Goal: Task Accomplishment & Management: Manage account settings

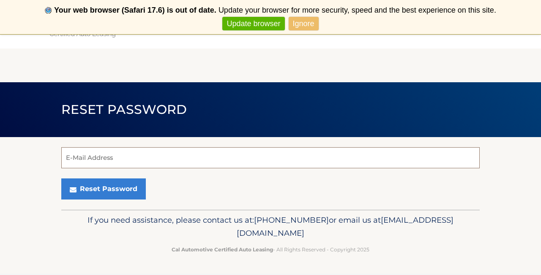
click at [193, 157] on input "E-Mail Address" at bounding box center [270, 157] width 418 height 21
type input "altirjmanabdullah@gmail.com"
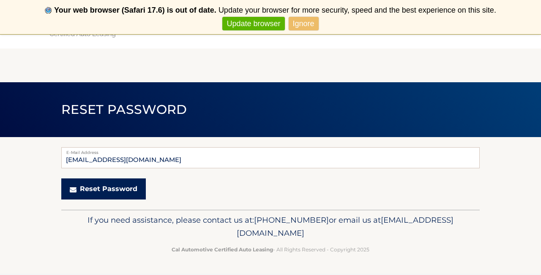
click at [100, 192] on button "Reset Password" at bounding box center [103, 189] width 84 height 21
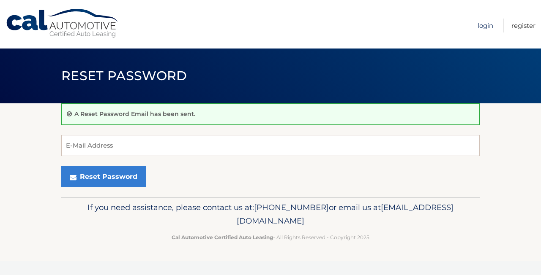
click at [485, 24] on link "Login" at bounding box center [485, 26] width 16 height 14
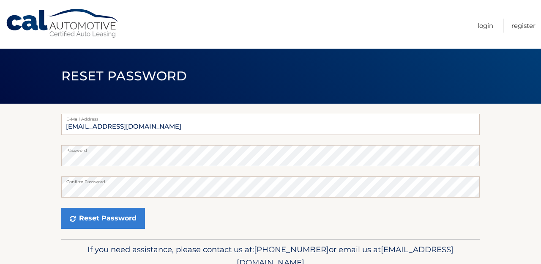
click at [161, 154] on div "Password" at bounding box center [270, 155] width 418 height 21
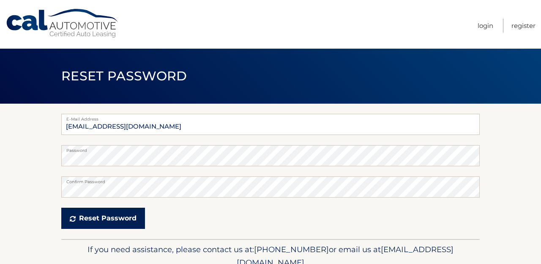
click at [95, 219] on button "Reset Password" at bounding box center [103, 217] width 84 height 21
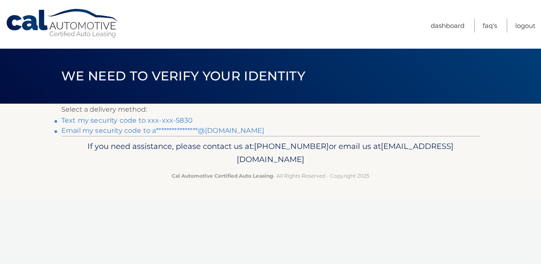
click at [167, 117] on link "Text my security code to xxx-xxx-5830" at bounding box center [126, 120] width 131 height 8
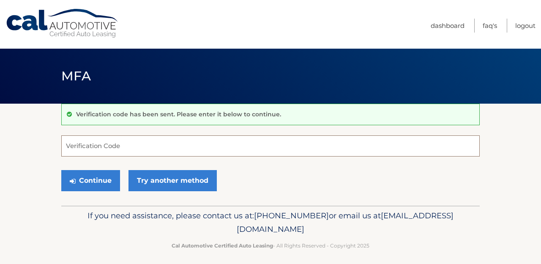
click at [117, 147] on input "Verification Code" at bounding box center [270, 145] width 418 height 21
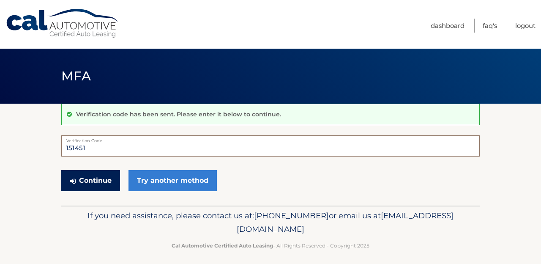
type input "151451"
click at [91, 177] on button "Continue" at bounding box center [90, 180] width 59 height 21
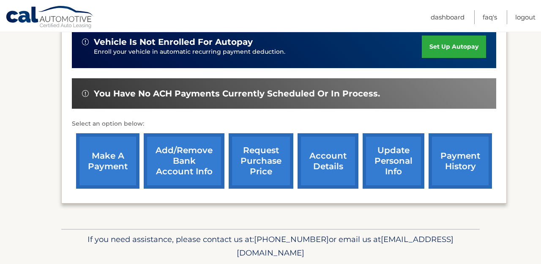
scroll to position [232, 0]
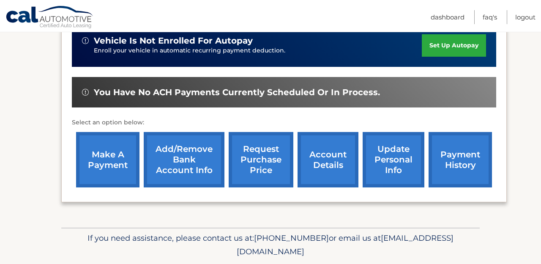
click at [314, 160] on link "account details" at bounding box center [327, 159] width 61 height 55
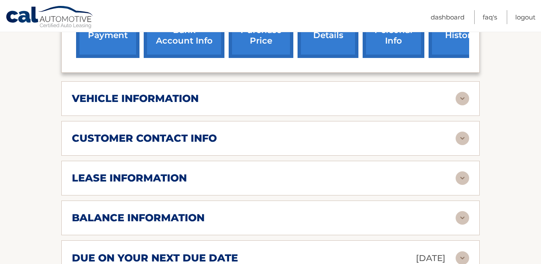
scroll to position [378, 0]
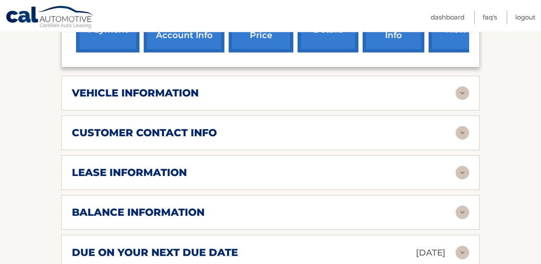
click at [356, 99] on div "vehicle information vehicle Year [DATE] vehicle make Volkswagen vehicle model A…" at bounding box center [270, 93] width 418 height 35
click at [462, 92] on img at bounding box center [462, 93] width 14 height 14
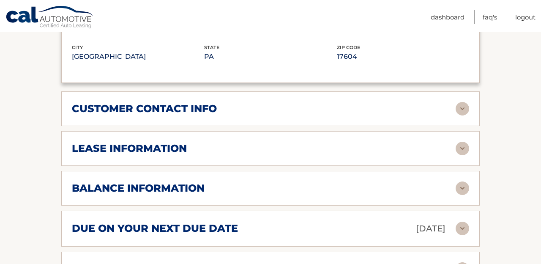
scroll to position [607, 0]
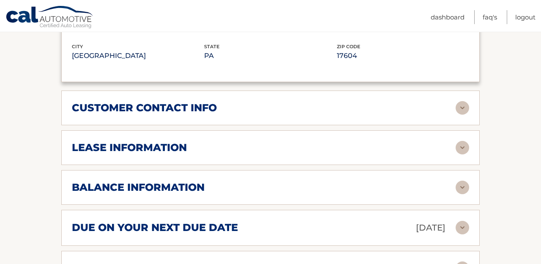
click at [465, 102] on img at bounding box center [462, 108] width 14 height 14
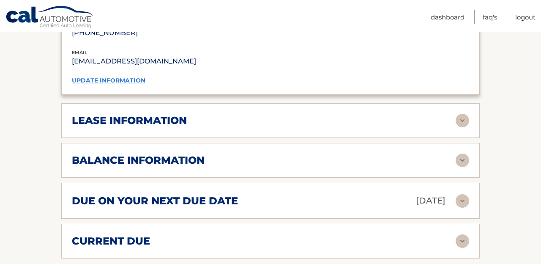
scroll to position [807, 0]
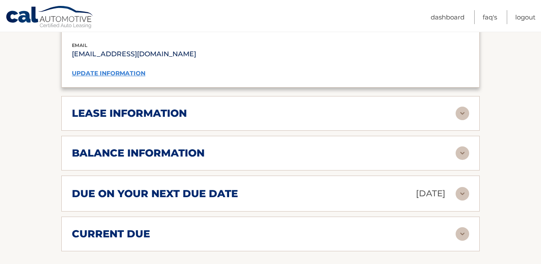
click at [462, 108] on img at bounding box center [462, 113] width 14 height 14
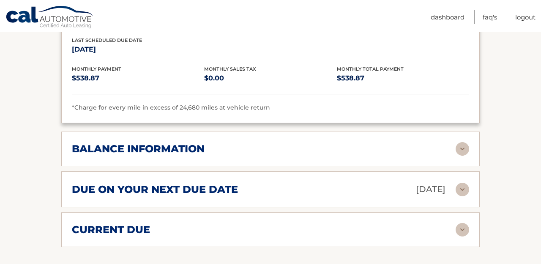
scroll to position [973, 0]
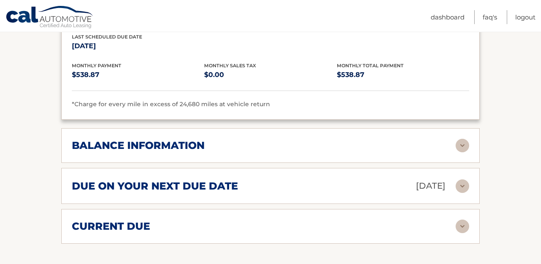
click at [463, 140] on img at bounding box center [462, 146] width 14 height 14
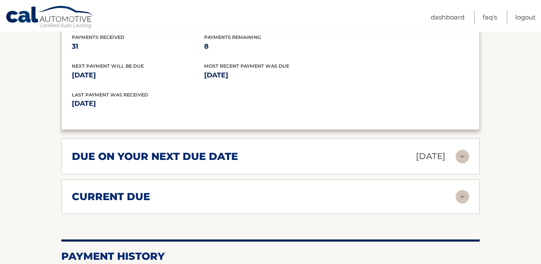
scroll to position [1105, 0]
click at [464, 149] on img at bounding box center [462, 156] width 14 height 14
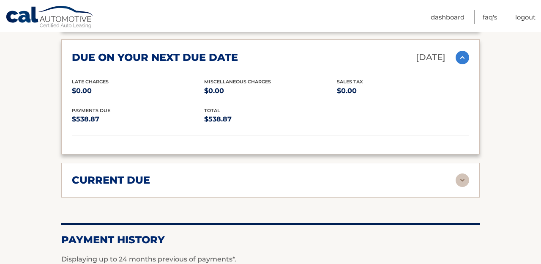
scroll to position [1208, 0]
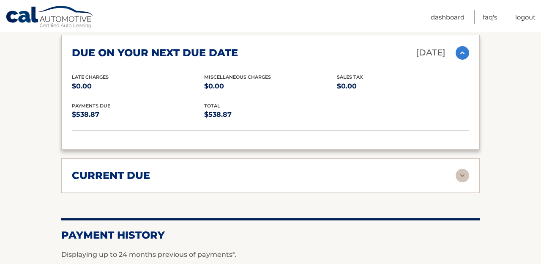
click at [459, 168] on img at bounding box center [462, 175] width 14 height 14
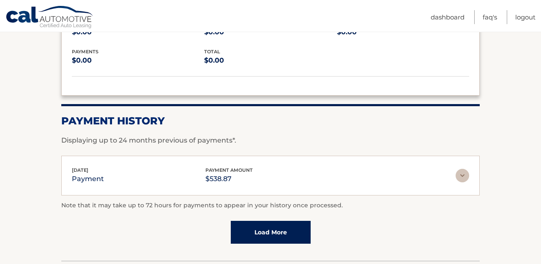
scroll to position [1394, 0]
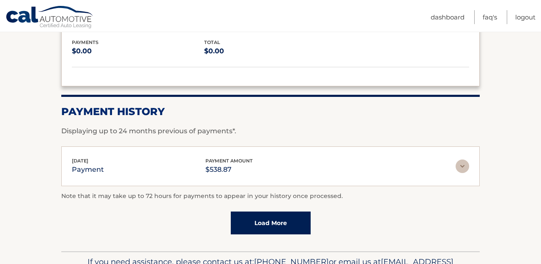
click at [465, 161] on img at bounding box center [462, 166] width 14 height 14
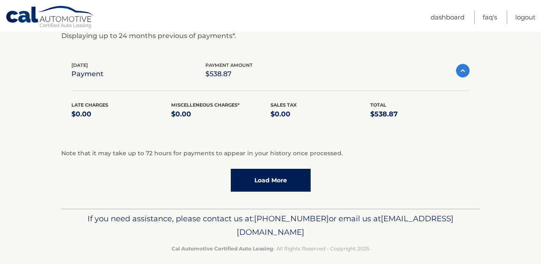
scroll to position [1488, 0]
click at [283, 174] on link "Load More" at bounding box center [271, 180] width 80 height 23
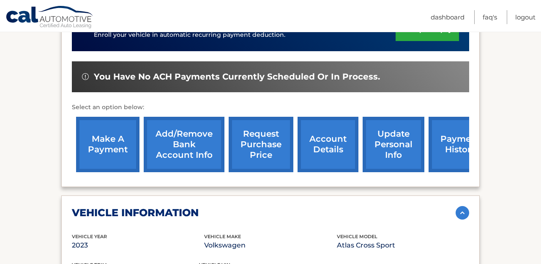
scroll to position [259, 0]
click at [254, 154] on link "request purchase price" at bounding box center [260, 144] width 65 height 55
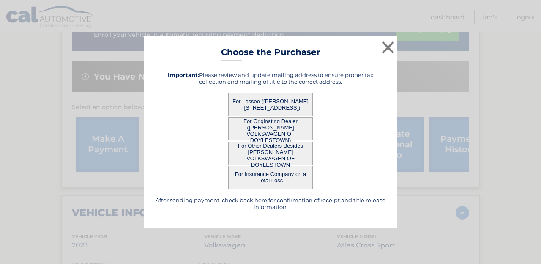
click at [276, 106] on button "For Lessee ([PERSON_NAME] - [STREET_ADDRESS])" at bounding box center [270, 104] width 84 height 23
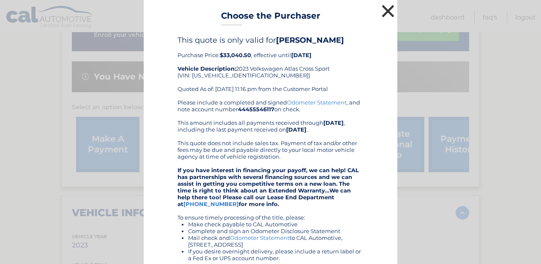
click at [388, 13] on button "×" at bounding box center [387, 11] width 17 height 17
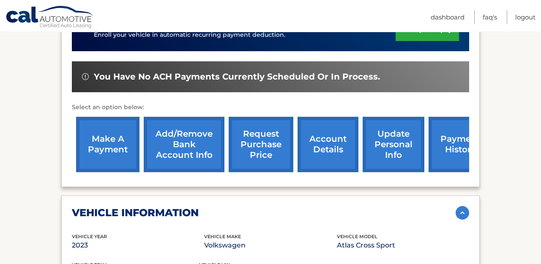
click at [263, 147] on link "request purchase price" at bounding box center [260, 144] width 65 height 55
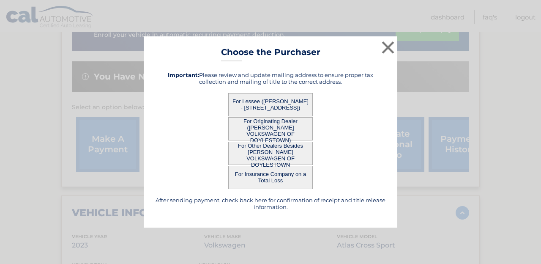
click at [265, 152] on button "For Other Dealers Besides [PERSON_NAME] VOLKSWAGEN OF DOYLESTOWN" at bounding box center [270, 152] width 84 height 23
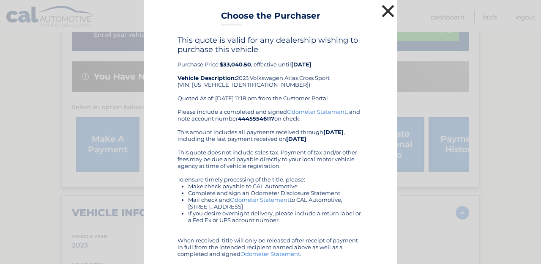
click at [390, 9] on button "×" at bounding box center [387, 11] width 17 height 17
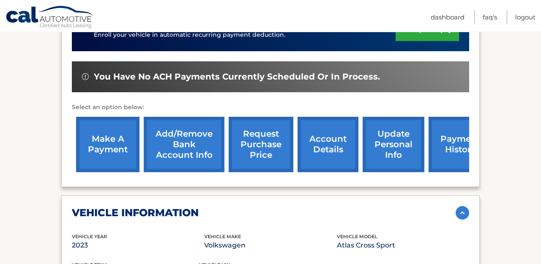
click at [270, 136] on link "request purchase price" at bounding box center [260, 144] width 65 height 55
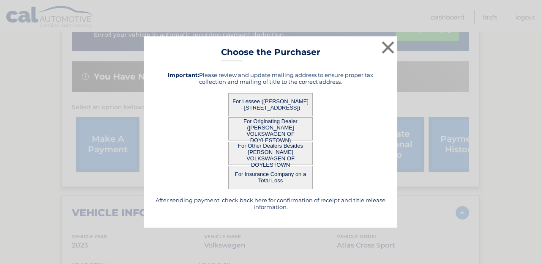
click at [257, 127] on button "For Originating Dealer ([PERSON_NAME] VOLKSWAGEN OF DOYLESTOWN)" at bounding box center [270, 128] width 84 height 23
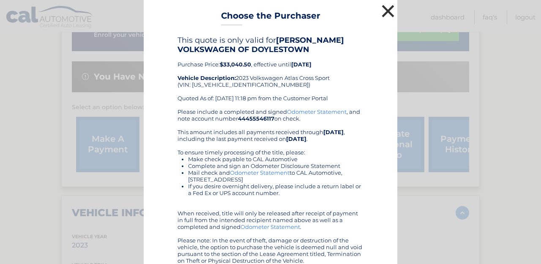
click at [387, 11] on button "×" at bounding box center [387, 11] width 17 height 17
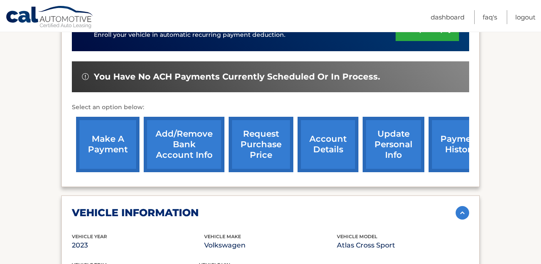
click at [258, 149] on link "request purchase price" at bounding box center [260, 144] width 65 height 55
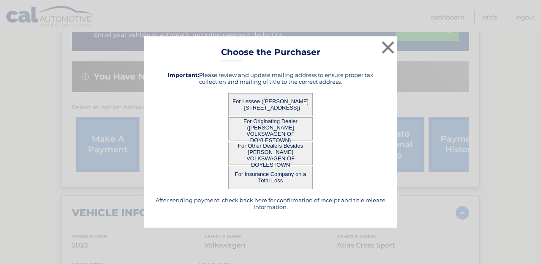
click at [264, 174] on button "For Insurance Company on a Total Loss" at bounding box center [270, 177] width 84 height 23
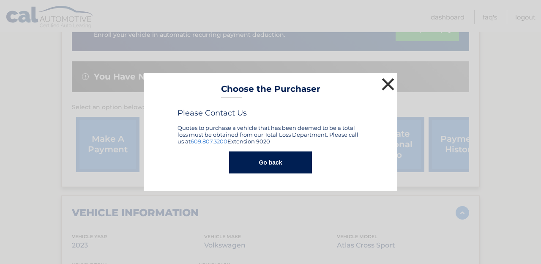
click at [387, 84] on button "×" at bounding box center [387, 84] width 17 height 17
